Goal: Information Seeking & Learning: Find specific fact

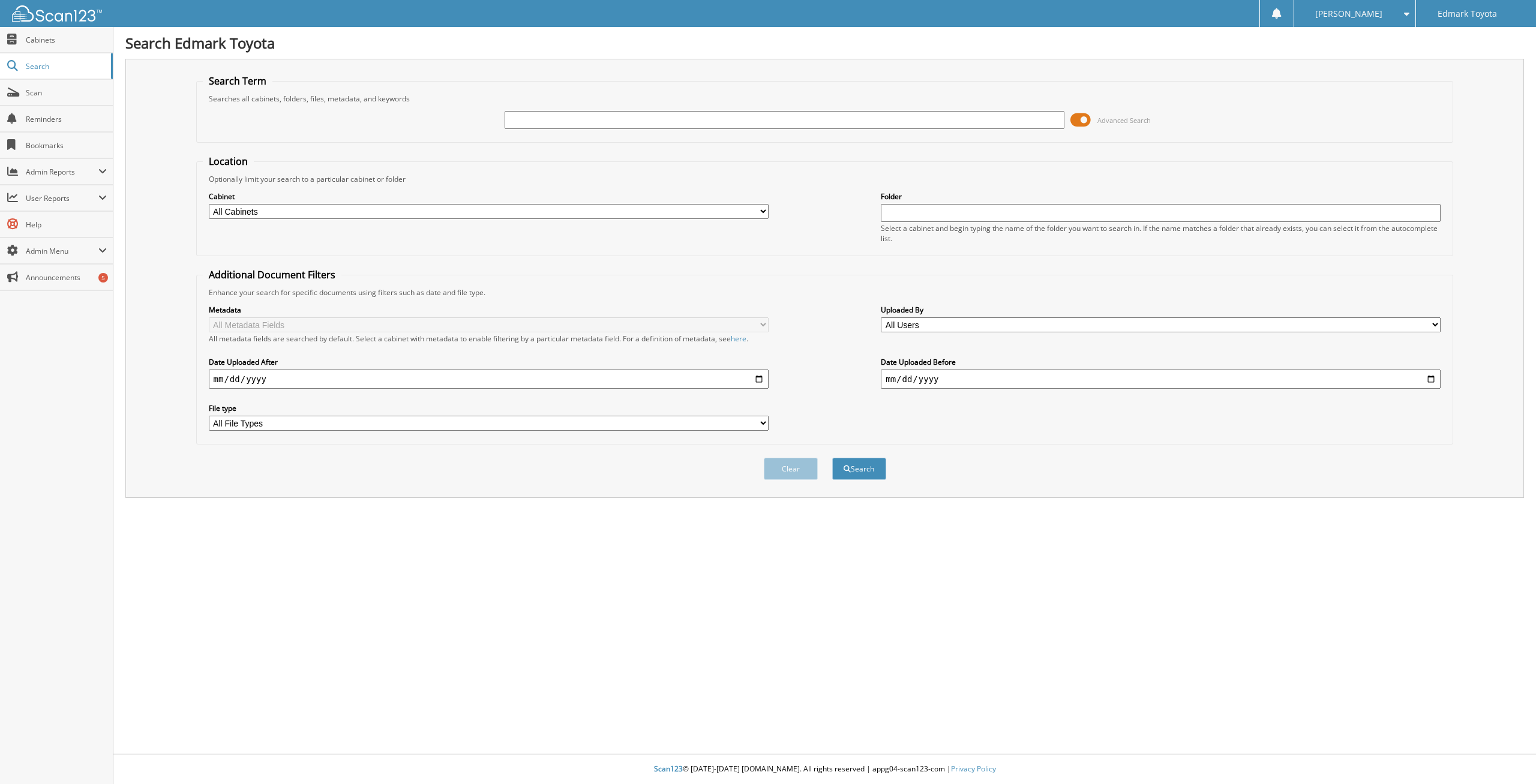
click at [560, 123] on input "text" at bounding box center [784, 119] width 560 height 18
type input "583918"
click at [832, 458] on button "Search" at bounding box center [859, 469] width 54 height 22
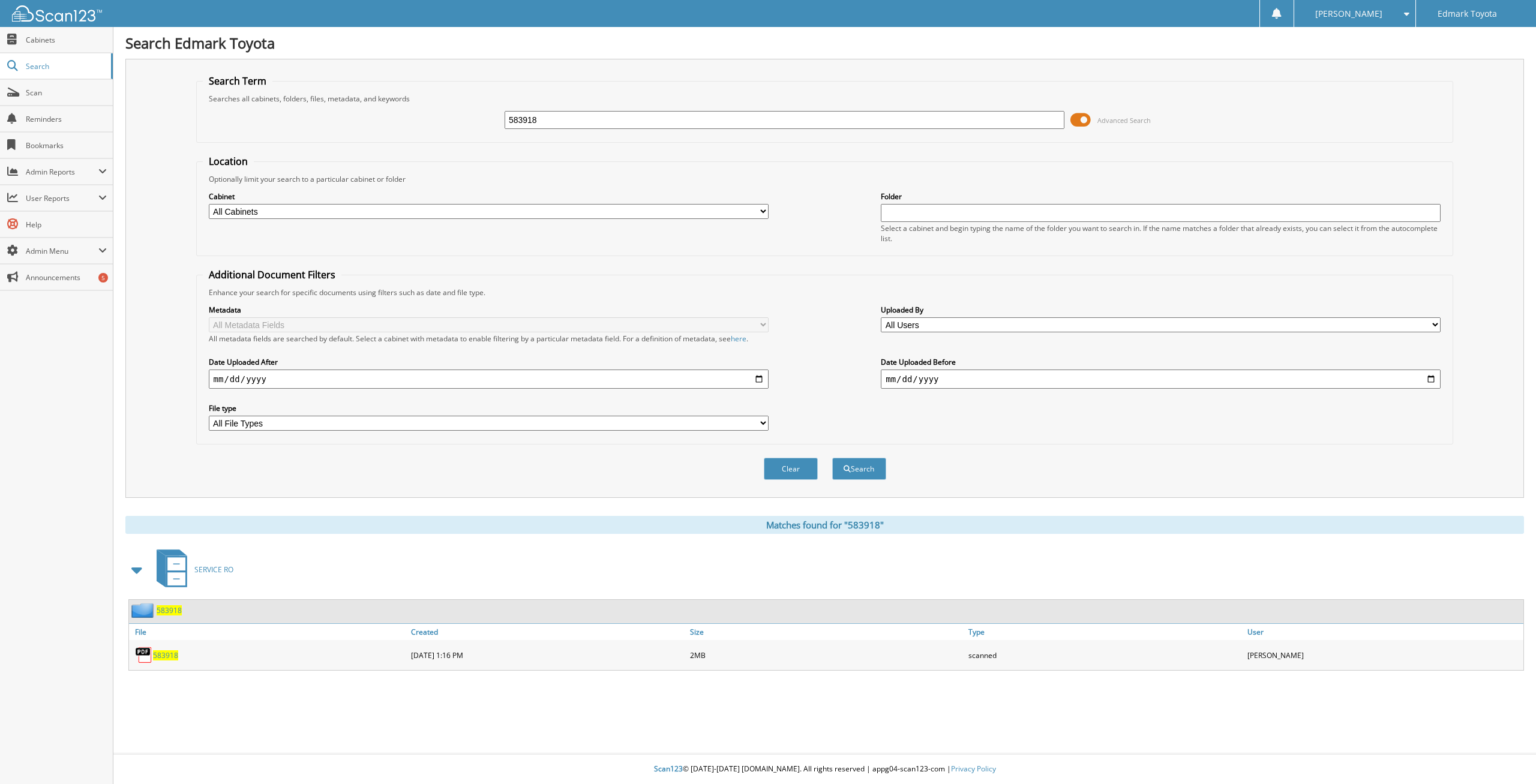
click at [162, 660] on span "583918" at bounding box center [165, 655] width 25 height 10
